Goal: Information Seeking & Learning: Learn about a topic

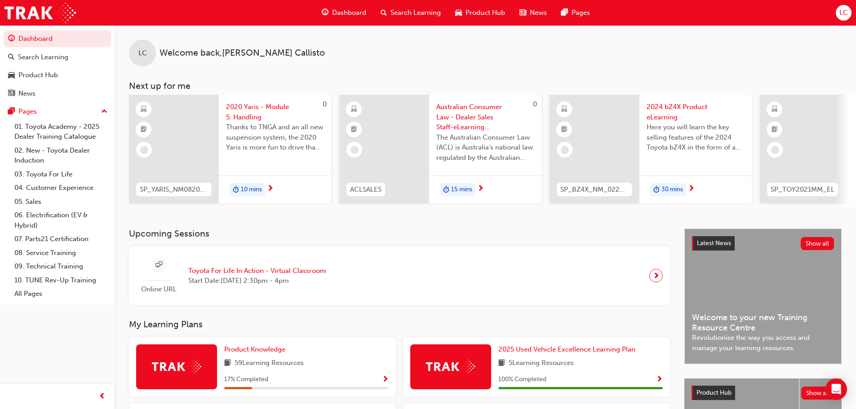
click at [53, 66] on button "Dashboard Search Learning Product Hub News Pages" at bounding box center [57, 66] width 107 height 75
click at [49, 80] on div "Product Hub" at bounding box center [57, 75] width 98 height 11
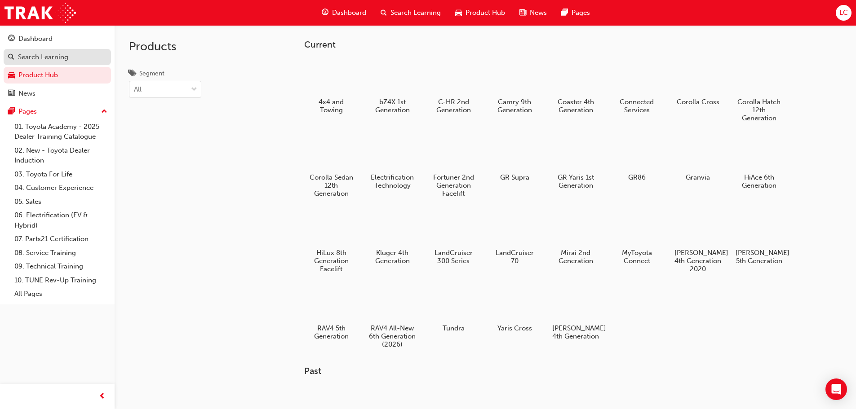
click at [55, 52] on div "Search Learning" at bounding box center [43, 57] width 50 height 10
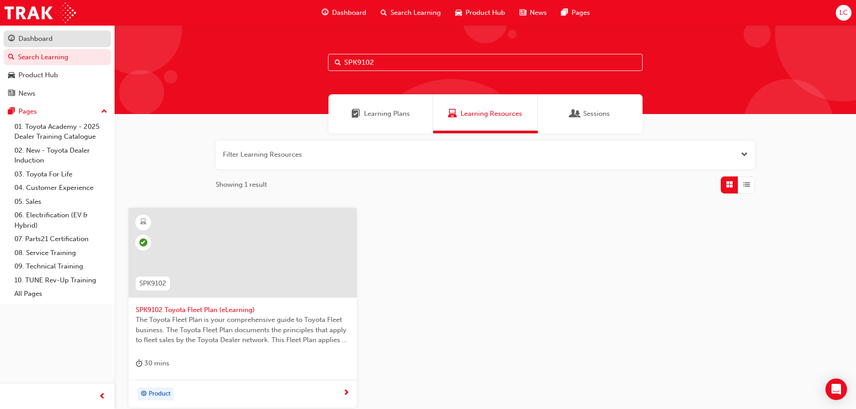
click at [58, 32] on link "Dashboard" at bounding box center [57, 39] width 107 height 17
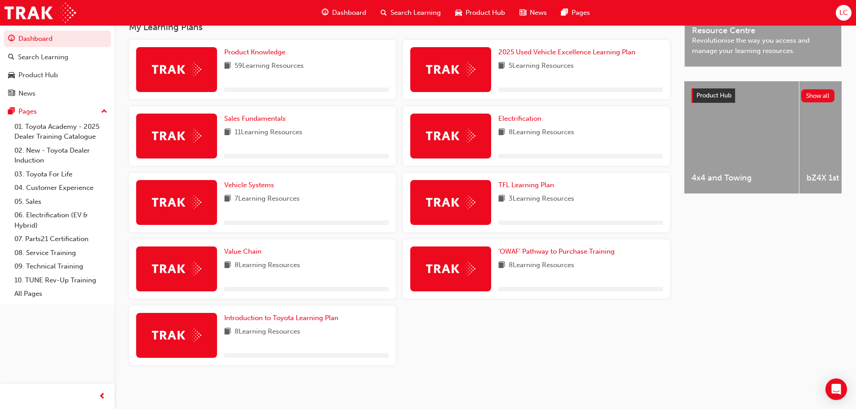
scroll to position [300, 0]
click at [450, 322] on div "Product Knowledge 59 Learning Resources 2025 Used Vehicle Excellence Learning P…" at bounding box center [399, 206] width 548 height 332
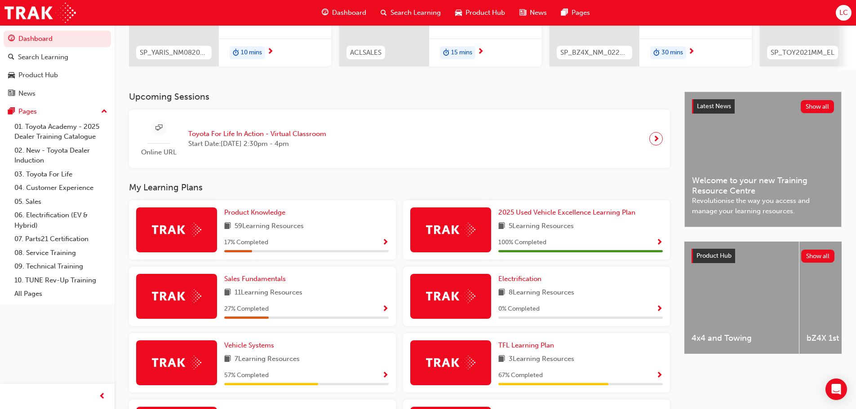
scroll to position [121, 0]
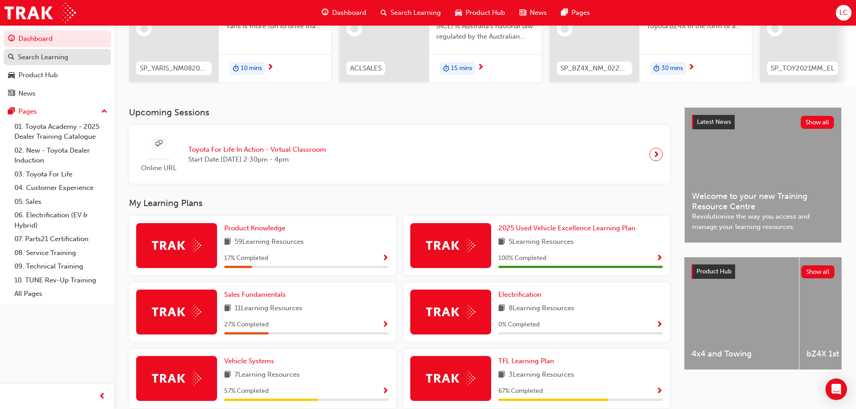
drag, startPoint x: 39, startPoint y: 57, endPoint x: 54, endPoint y: 53, distance: 15.3
click at [39, 57] on div "Search Learning" at bounding box center [43, 57] width 50 height 10
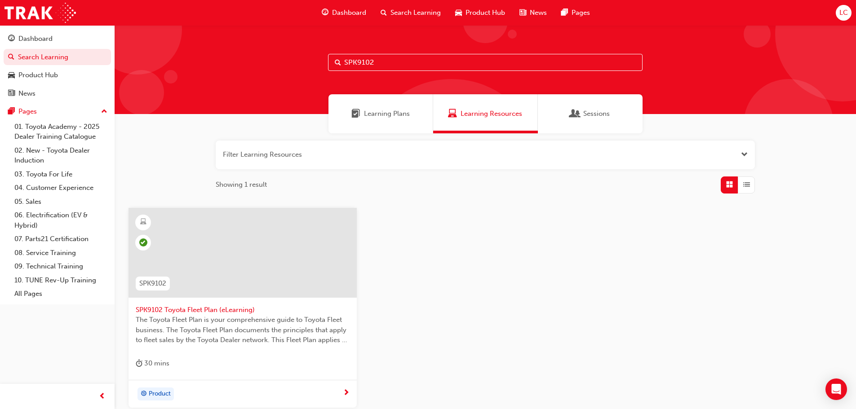
click at [383, 56] on input "SPK9102" at bounding box center [485, 62] width 314 height 17
drag, startPoint x: 385, startPoint y: 57, endPoint x: 305, endPoint y: 61, distance: 80.0
click at [305, 61] on div "SPK9102" at bounding box center [485, 69] width 741 height 89
type input "excel"
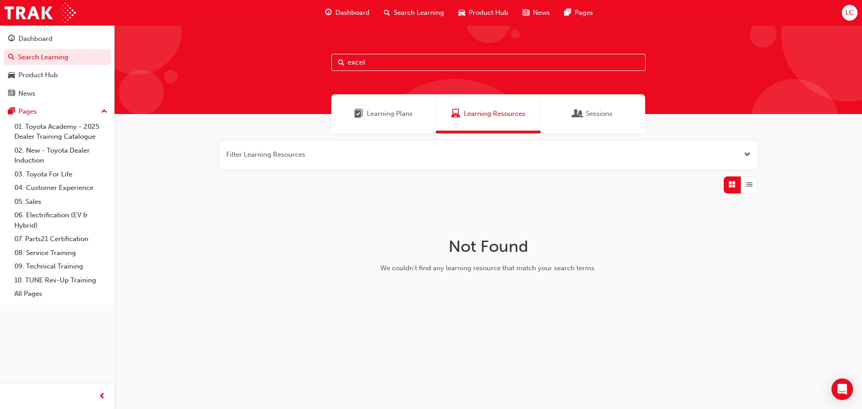
drag, startPoint x: 394, startPoint y: 66, endPoint x: 279, endPoint y: 51, distance: 116.3
click at [277, 53] on div "excel" at bounding box center [489, 69] width 748 height 89
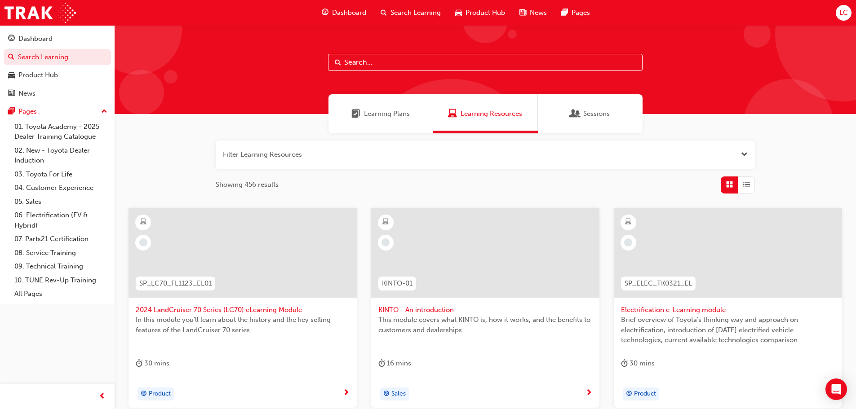
click at [396, 105] on div "Learning Plans" at bounding box center [380, 113] width 105 height 39
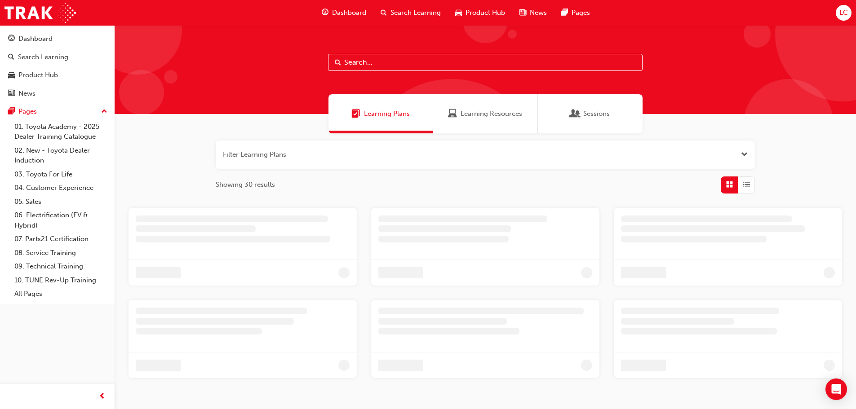
click at [399, 59] on input "text" at bounding box center [485, 62] width 314 height 17
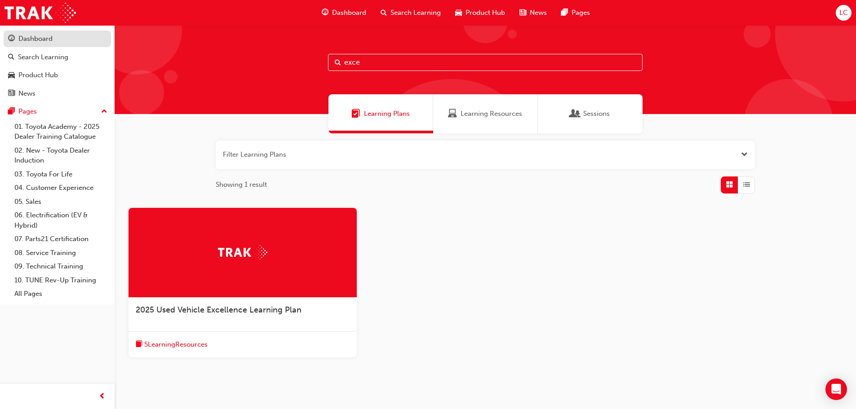
type input "exce"
click at [29, 36] on div "Dashboard" at bounding box center [35, 39] width 34 height 10
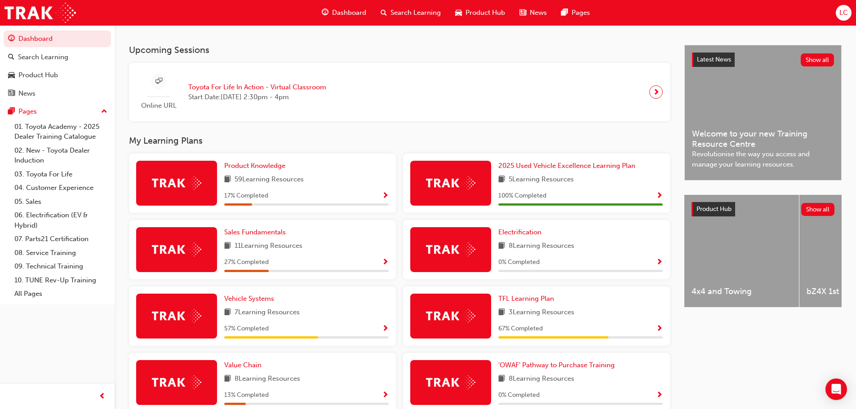
scroll to position [180, 0]
